Goal: Task Accomplishment & Management: Manage account settings

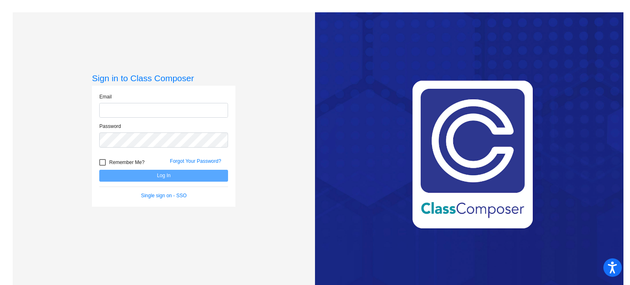
type input "[PERSON_NAME][EMAIL_ADDRESS][PERSON_NAME][DOMAIN_NAME]"
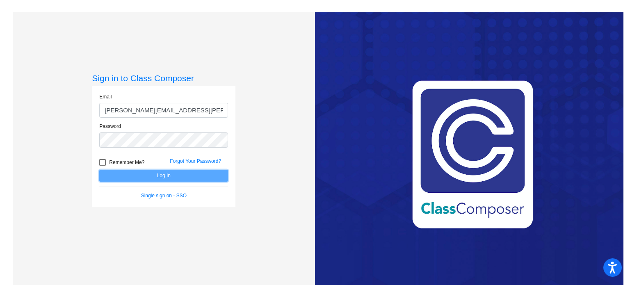
click at [178, 174] on button "Log In" at bounding box center [163, 176] width 129 height 12
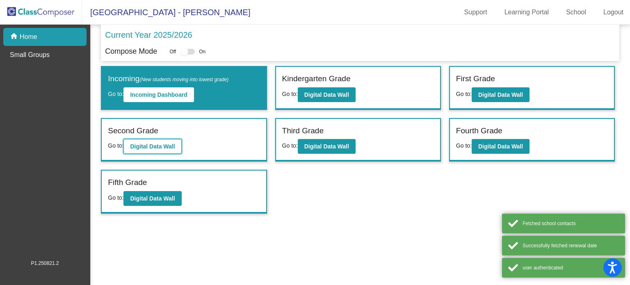
click at [158, 150] on button "Digital Data Wall" at bounding box center [152, 146] width 58 height 15
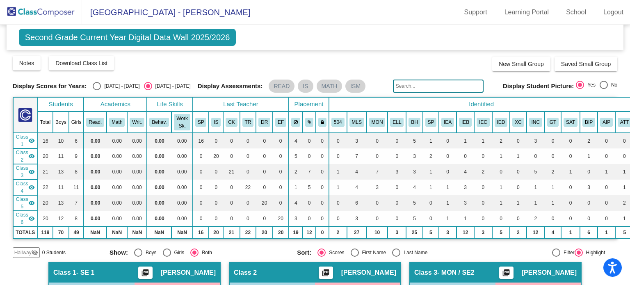
click at [67, 10] on img at bounding box center [41, 12] width 82 height 24
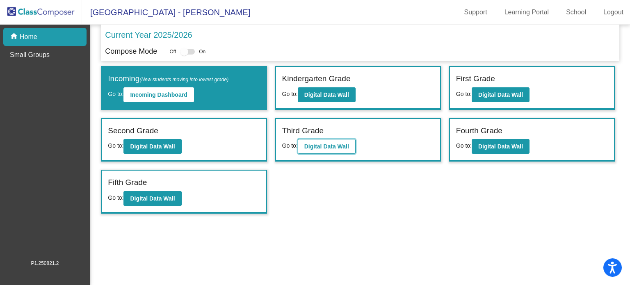
click at [319, 143] on b "Digital Data Wall" at bounding box center [326, 146] width 45 height 7
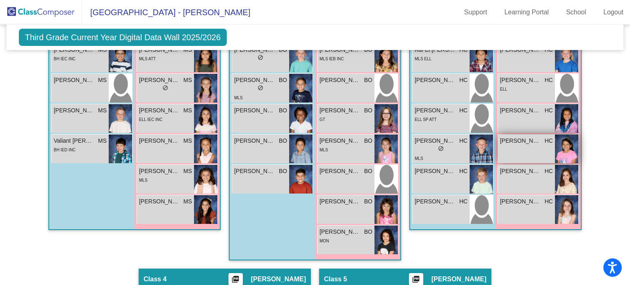
scroll to position [464, 0]
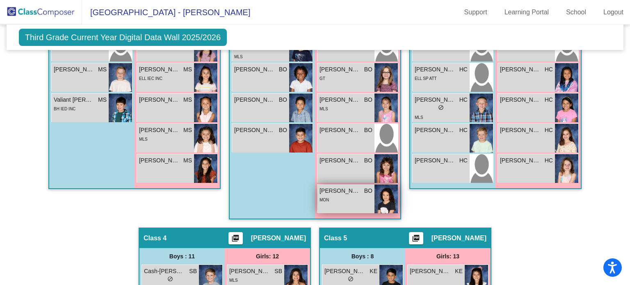
click at [359, 195] on div "MON" at bounding box center [346, 199] width 53 height 9
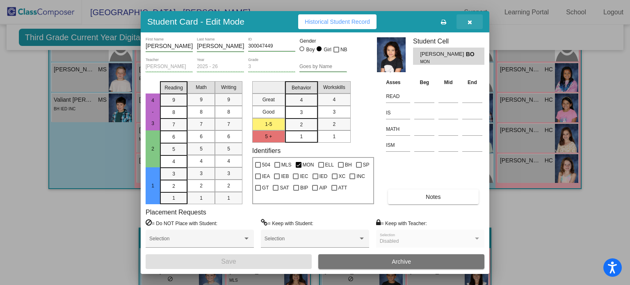
click at [468, 24] on icon "button" at bounding box center [470, 22] width 5 height 6
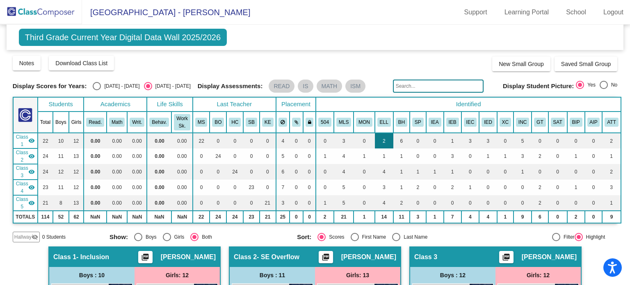
scroll to position [82, 0]
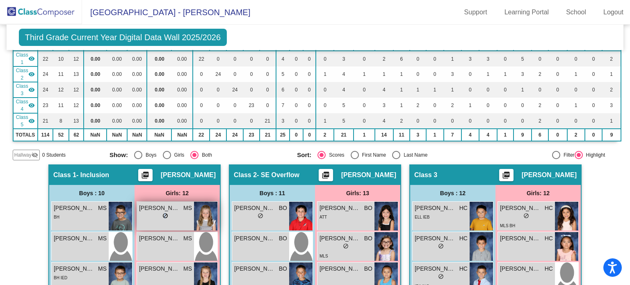
click at [164, 217] on div "lock do_not_disturb_alt" at bounding box center [165, 216] width 6 height 9
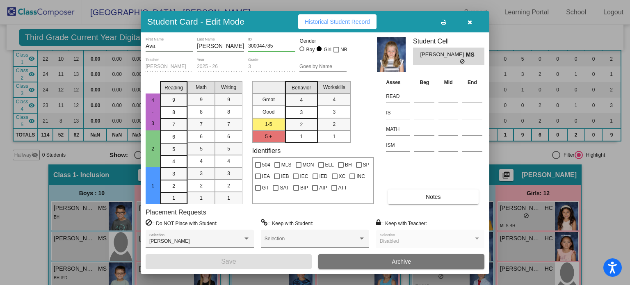
click at [468, 19] on icon "button" at bounding box center [470, 22] width 5 height 6
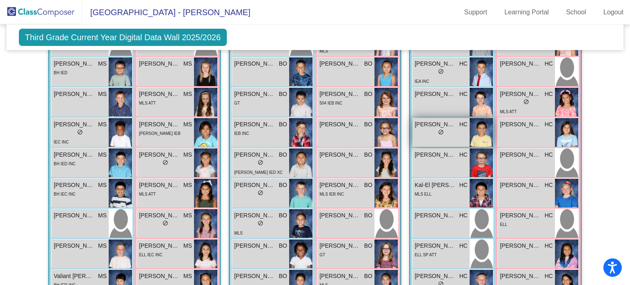
scroll to position [328, 0]
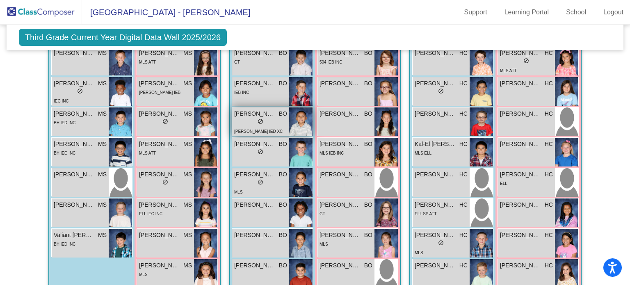
click at [258, 119] on span "do_not_disturb_alt" at bounding box center [261, 122] width 6 height 6
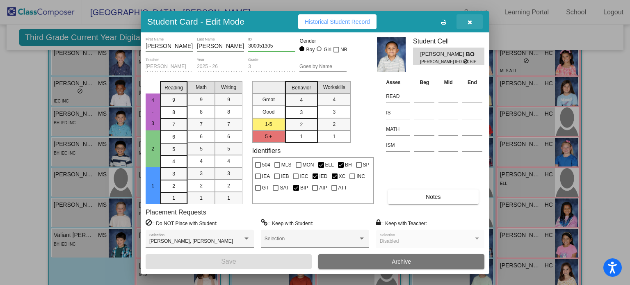
click at [468, 26] on button "button" at bounding box center [470, 21] width 26 height 15
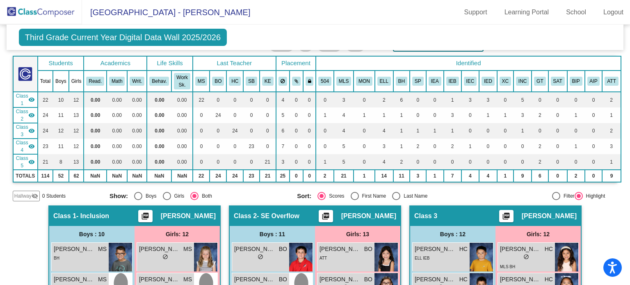
scroll to position [0, 0]
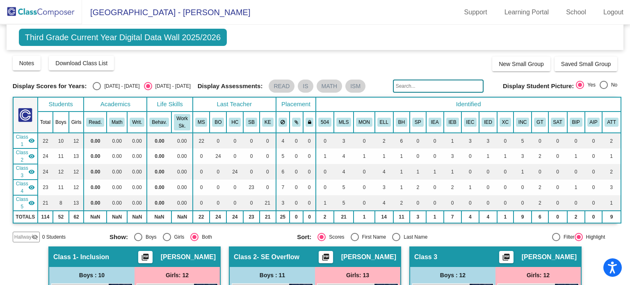
click at [29, 11] on img at bounding box center [41, 12] width 82 height 24
